Goal: Information Seeking & Learning: Learn about a topic

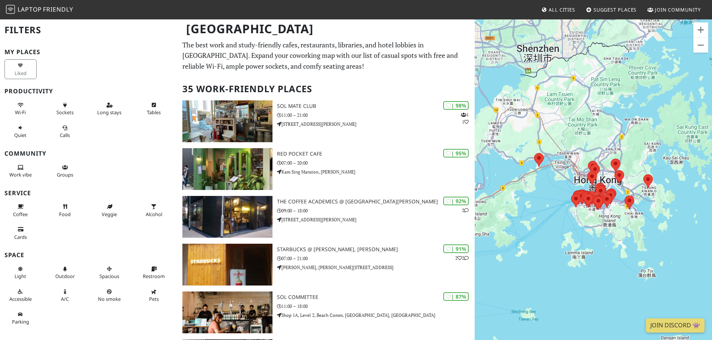
drag, startPoint x: 557, startPoint y: 186, endPoint x: 513, endPoint y: 216, distance: 53.0
click at [509, 218] on div at bounding box center [593, 189] width 237 height 340
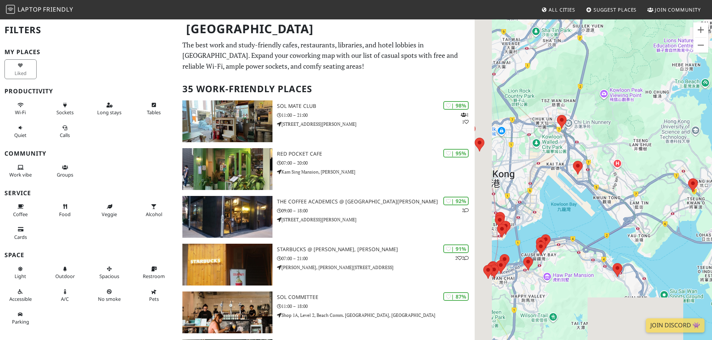
drag, startPoint x: 545, startPoint y: 264, endPoint x: 659, endPoint y: 175, distance: 144.8
click at [659, 175] on div at bounding box center [593, 189] width 237 height 340
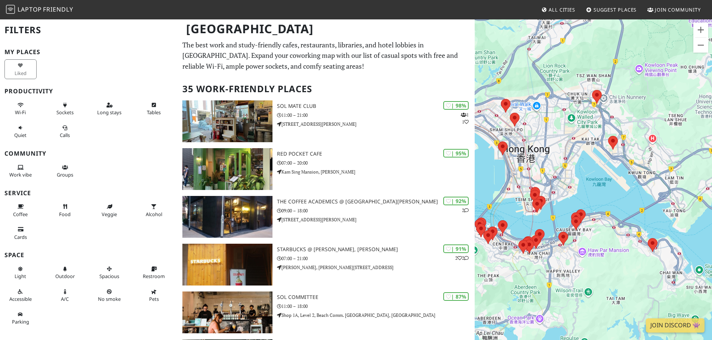
drag, startPoint x: 607, startPoint y: 190, endPoint x: 637, endPoint y: 168, distance: 38.0
click at [637, 168] on div at bounding box center [593, 189] width 237 height 340
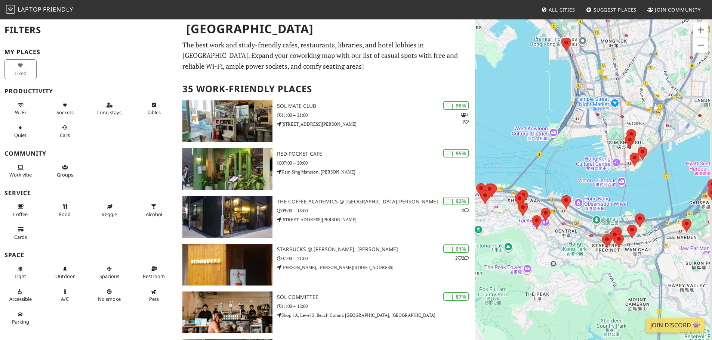
drag, startPoint x: 654, startPoint y: 167, endPoint x: 648, endPoint y: 179, distance: 14.0
click at [648, 179] on div at bounding box center [593, 189] width 237 height 340
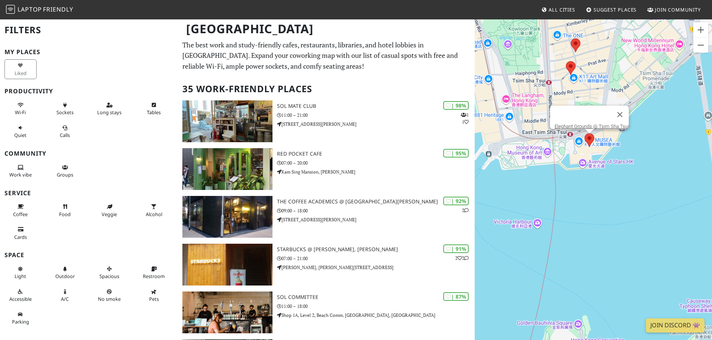
click at [585, 133] on area at bounding box center [585, 133] width 0 height 0
click at [624, 112] on button "Close" at bounding box center [620, 115] width 18 height 18
click at [616, 109] on area at bounding box center [616, 109] width 0 height 0
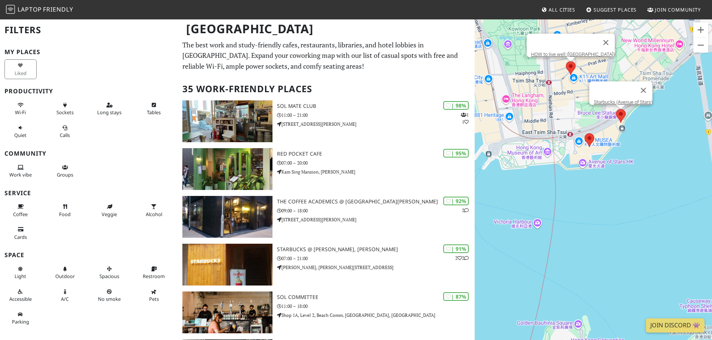
click at [571, 69] on div "Starbucks (Avenue of Stars) HOW to live well ([GEOGRAPHIC_DATA])" at bounding box center [593, 189] width 237 height 340
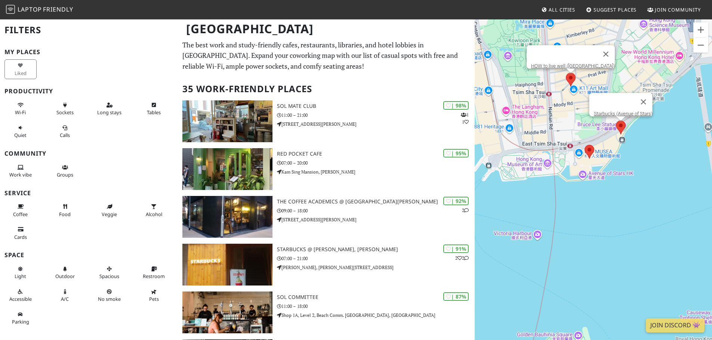
click at [566, 73] on area at bounding box center [566, 73] width 0 height 0
click at [599, 49] on button "Close" at bounding box center [606, 54] width 18 height 18
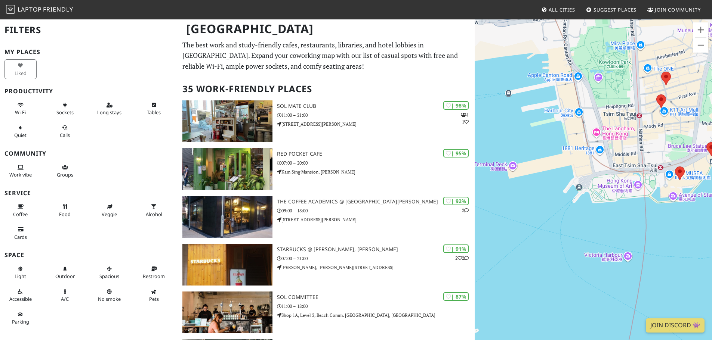
drag, startPoint x: 527, startPoint y: 255, endPoint x: 619, endPoint y: 253, distance: 91.6
click at [619, 253] on div at bounding box center [593, 189] width 237 height 340
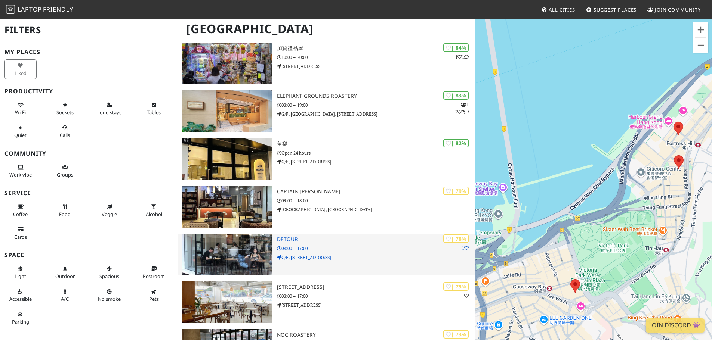
scroll to position [374, 0]
